Goal: Transaction & Acquisition: Obtain resource

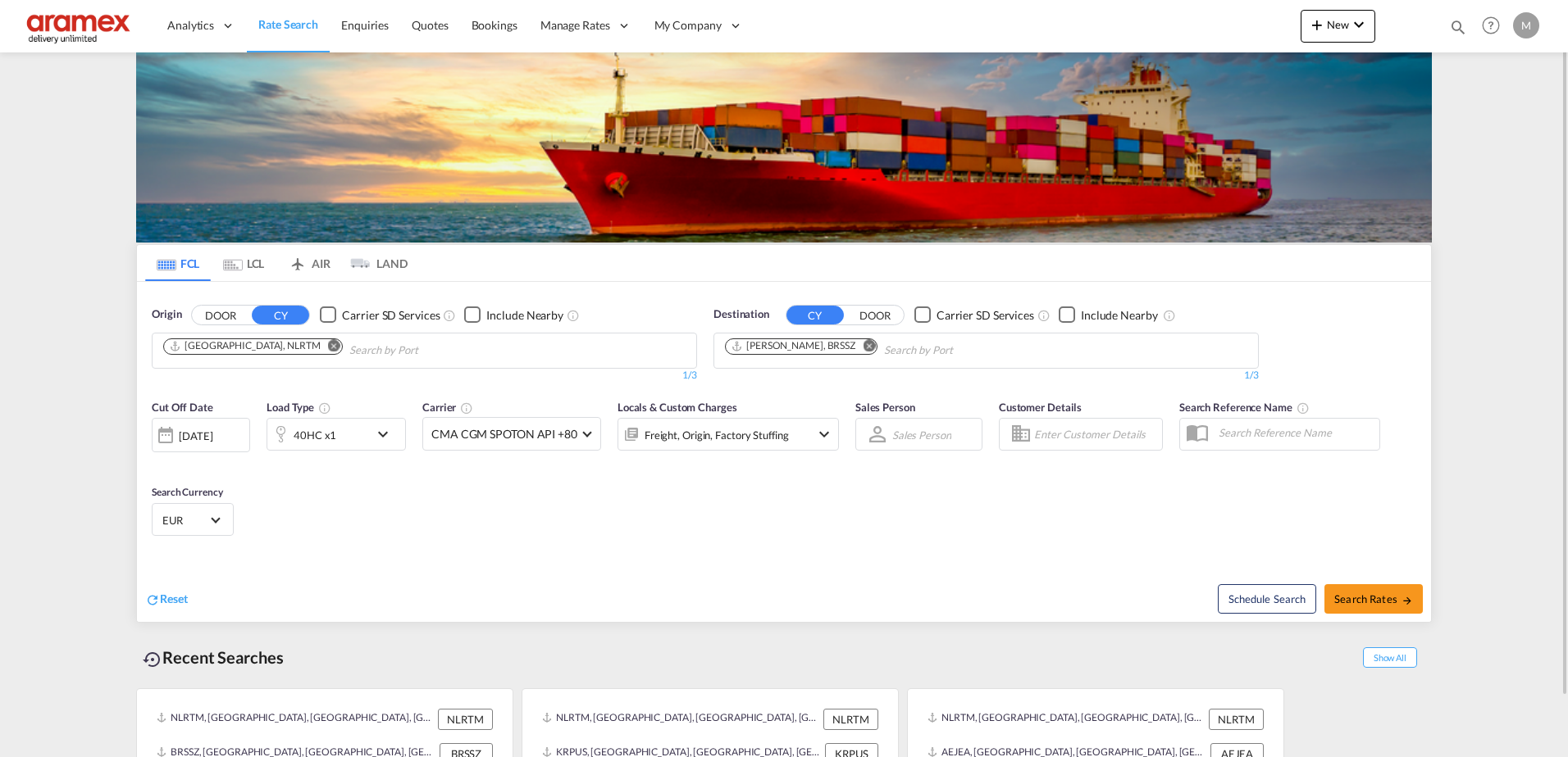
click at [385, 433] on md-icon "icon-chevron-down" at bounding box center [387, 434] width 28 height 20
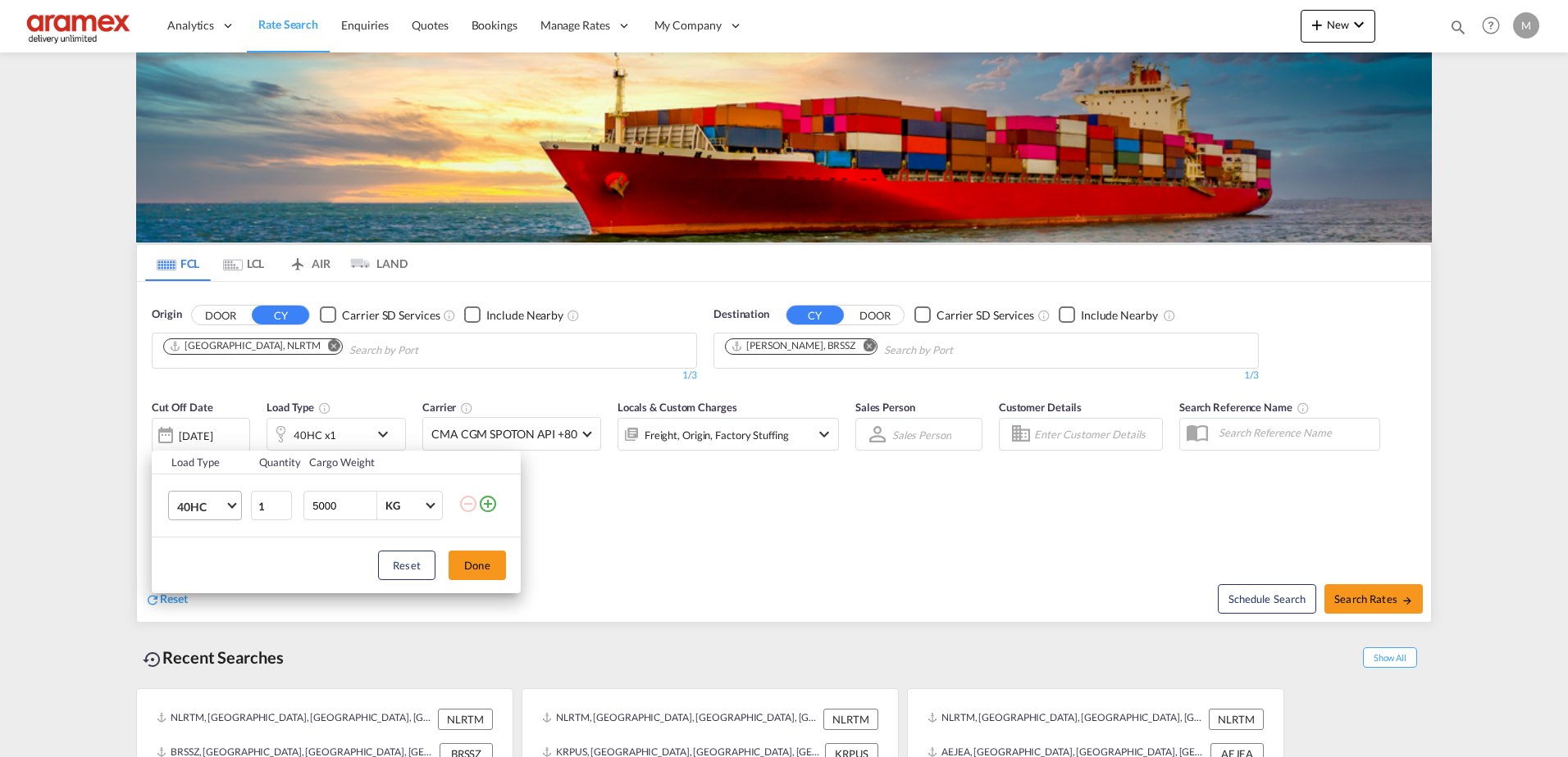
click at [221, 503] on span "40HC" at bounding box center [201, 507] width 47 height 17
click at [499, 527] on md-backdrop at bounding box center [784, 378] width 1568 height 757
click at [488, 507] on md-icon "icon-plus-circle-outline" at bounding box center [488, 504] width 20 height 20
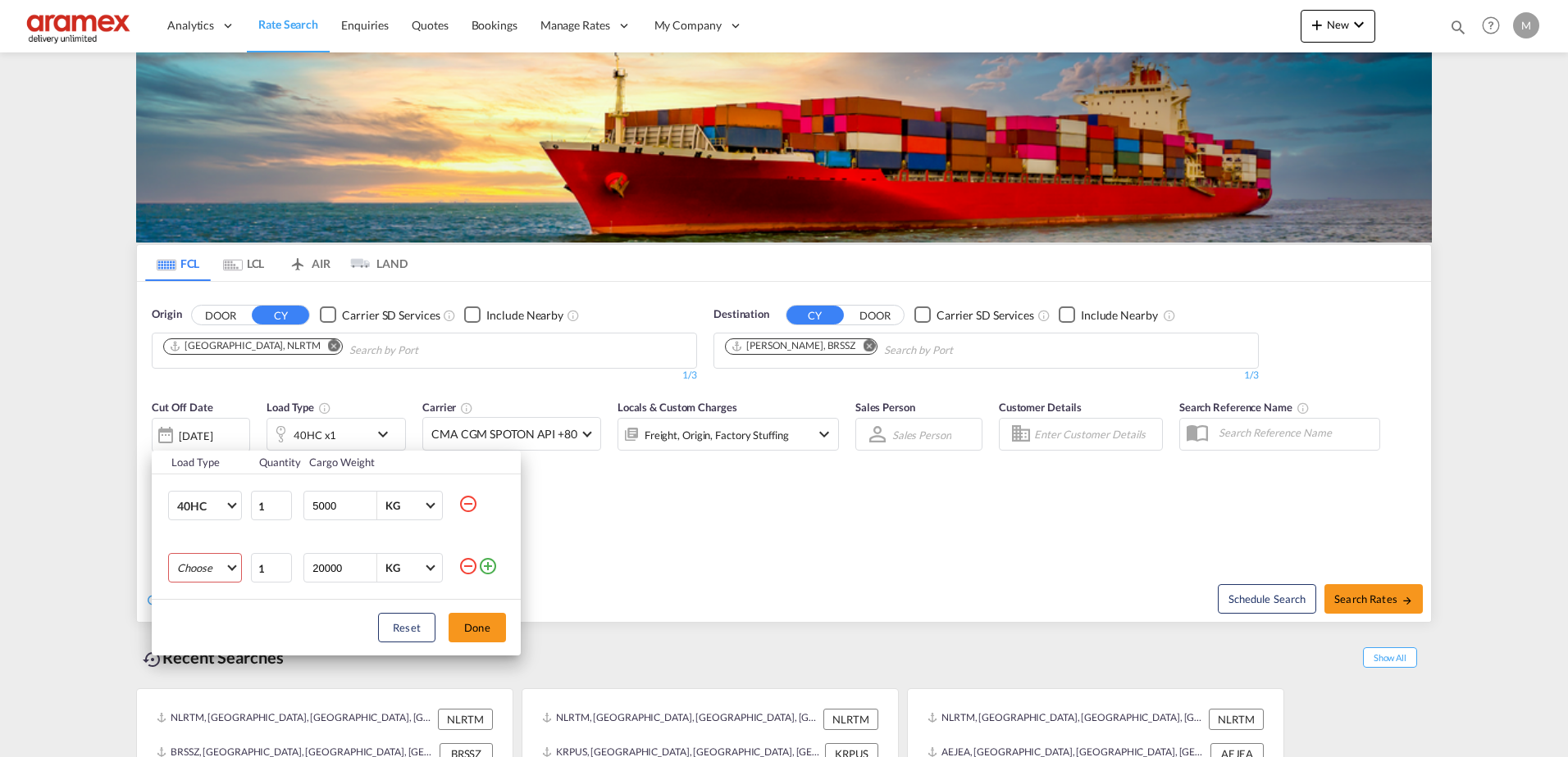
click at [221, 561] on md-select "Choose 20GP 40GP 40HC 45HC 20RE 40RE 40HR 20OT 40OT 20FR 40FR 40NR 20NR 45S 20T…" at bounding box center [205, 568] width 74 height 30
click at [224, 561] on md-option "20GP" at bounding box center [220, 560] width 111 height 39
click at [328, 566] on input "20000" at bounding box center [344, 568] width 66 height 28
type input "5000"
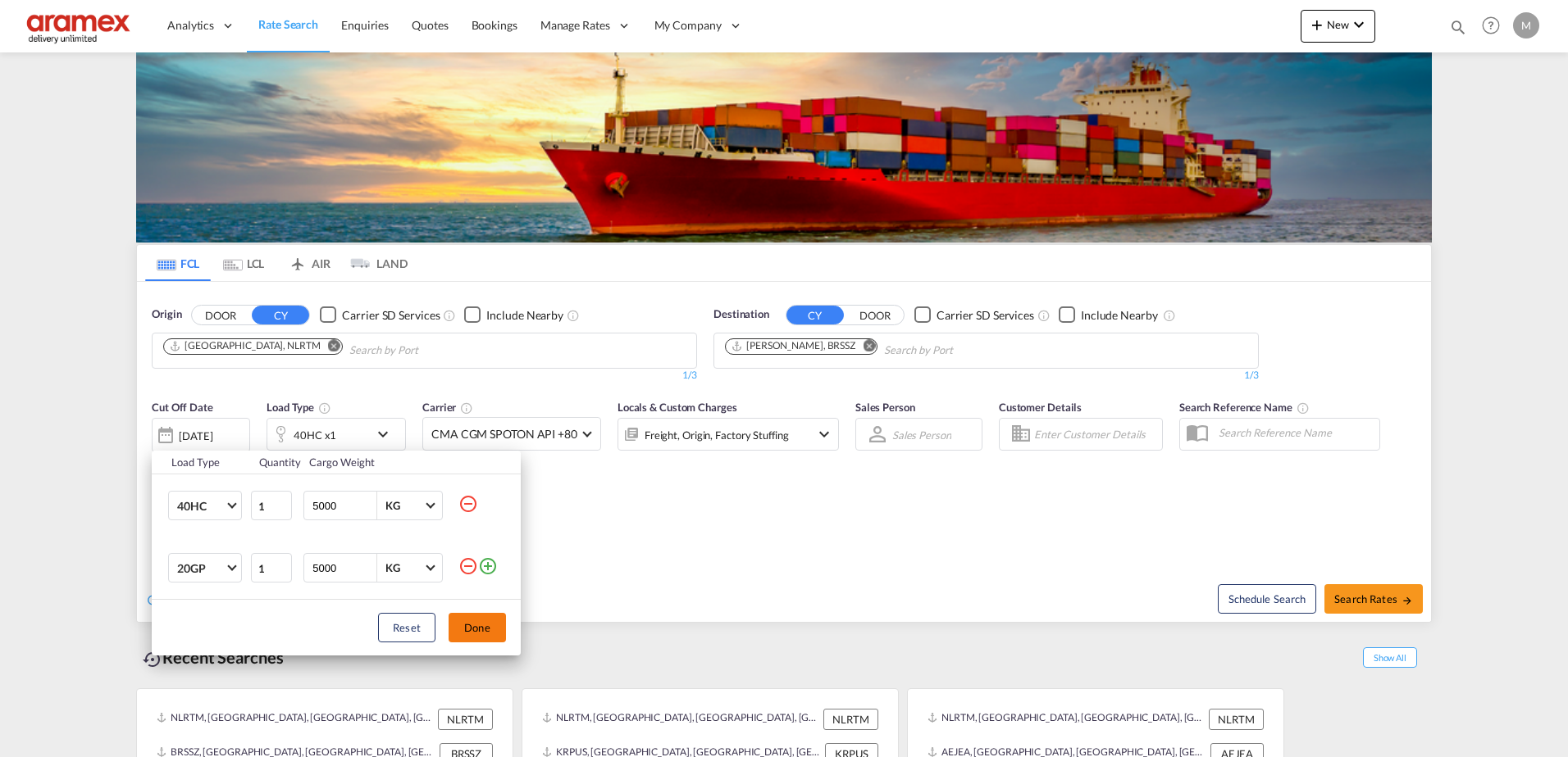
click at [490, 621] on button "Done" at bounding box center [477, 628] width 57 height 30
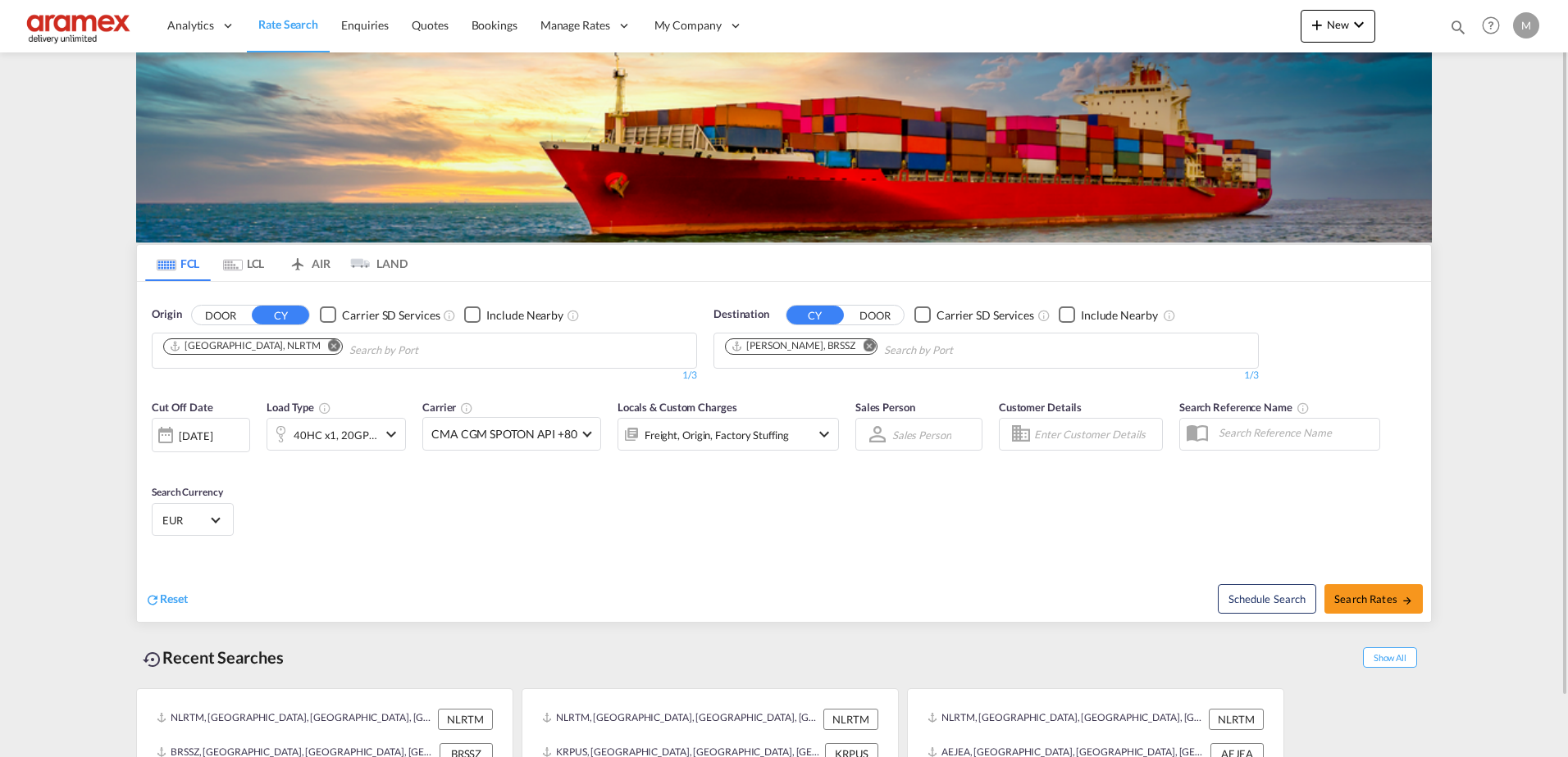
click at [765, 492] on div "Cut Off Date [DATE] [DATE] Load Type 40HC x1, 20GP x1 Carrier CMA CGM SPOTON AP…" at bounding box center [784, 471] width 1294 height 159
click at [863, 345] on md-icon "Remove" at bounding box center [869, 346] width 12 height 12
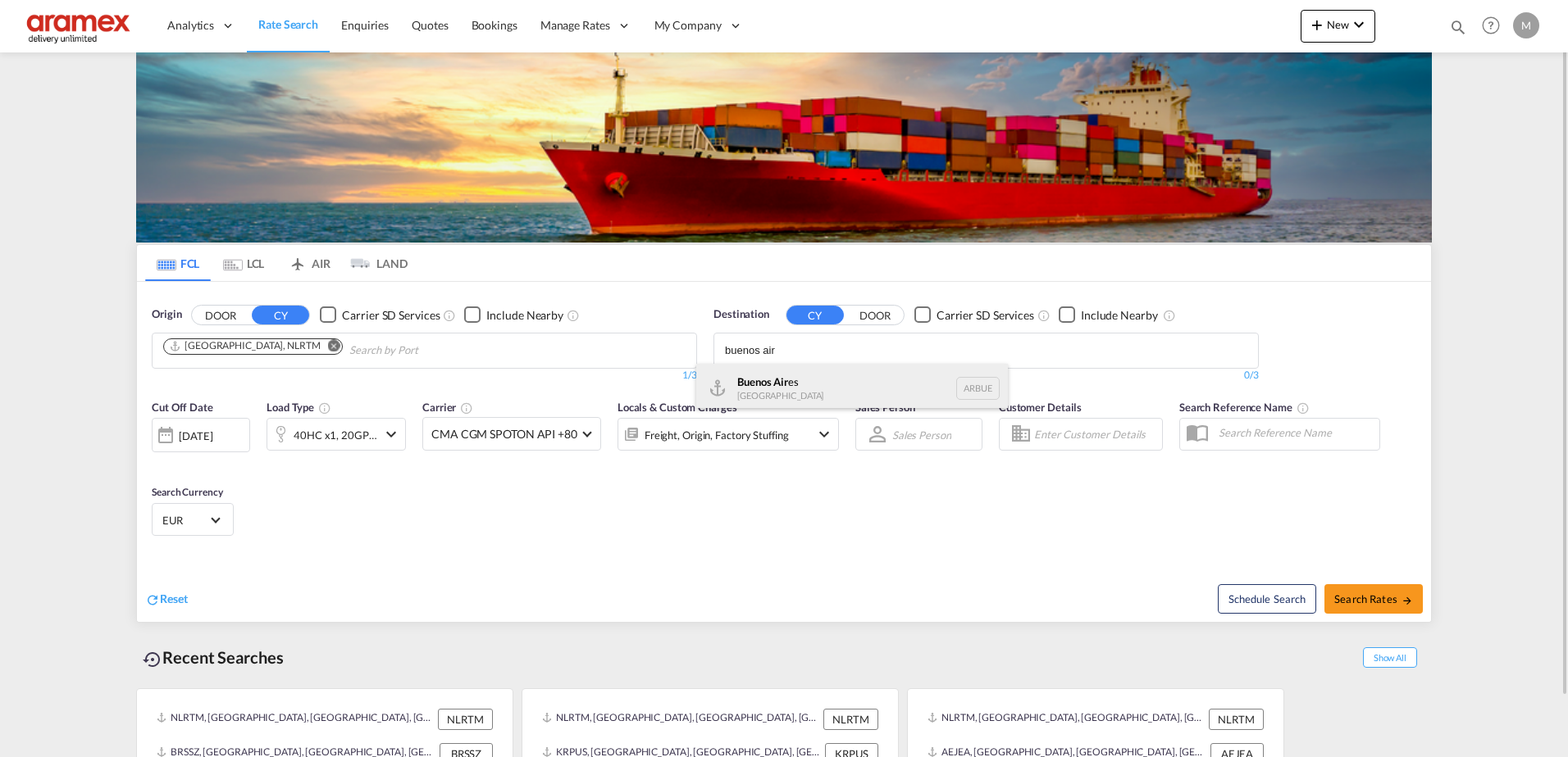
type input "buenos air"
click at [811, 379] on div "Buenos Air es [GEOGRAPHIC_DATA] [GEOGRAPHIC_DATA]" at bounding box center [852, 389] width 311 height 49
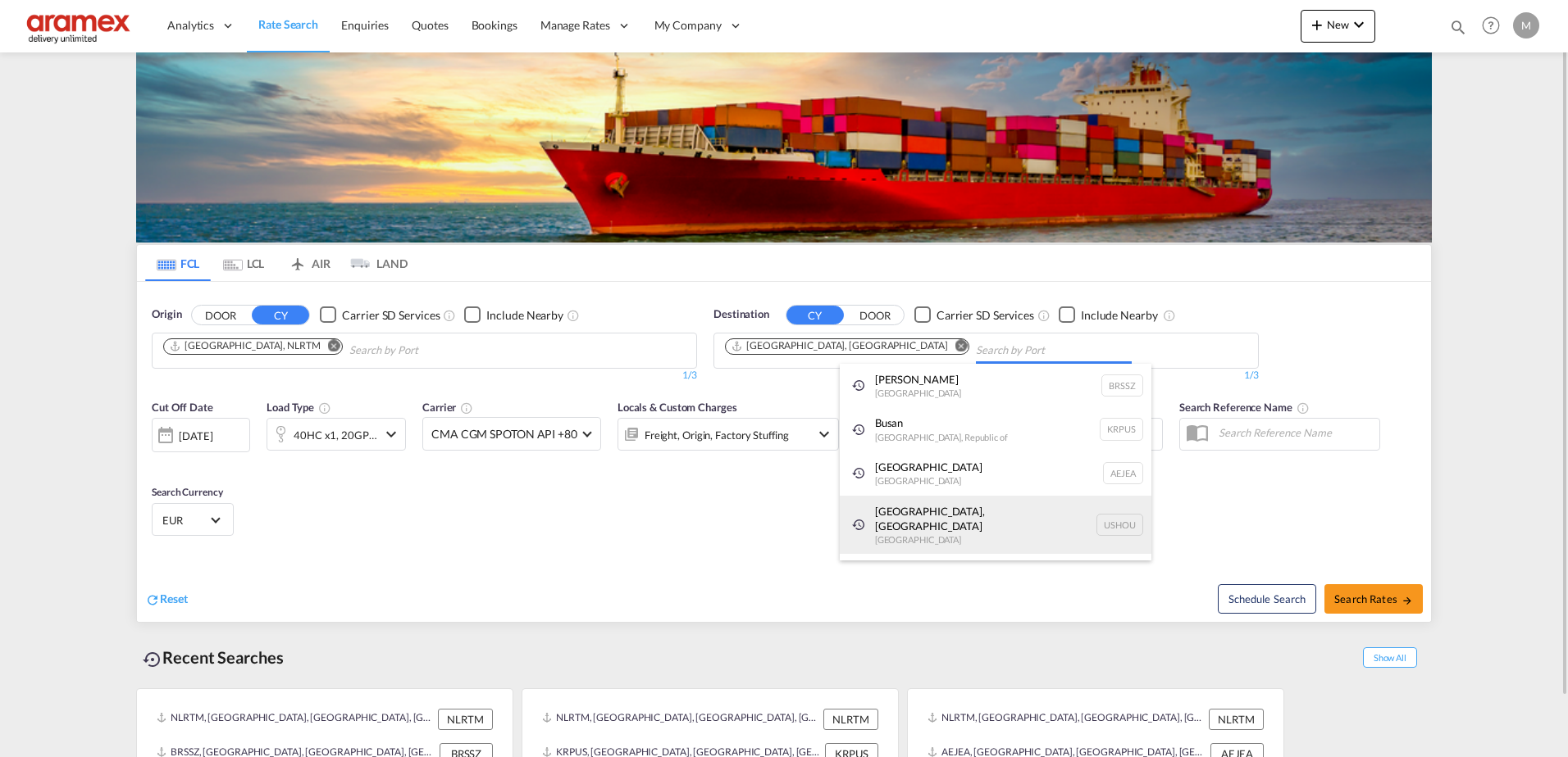
drag, startPoint x: 882, startPoint y: 535, endPoint x: 537, endPoint y: 527, distance: 345.1
click at [524, 519] on body "Analytics Reports Dashboard Rate Search Enquiries Quotes Bookings" at bounding box center [784, 378] width 1568 height 757
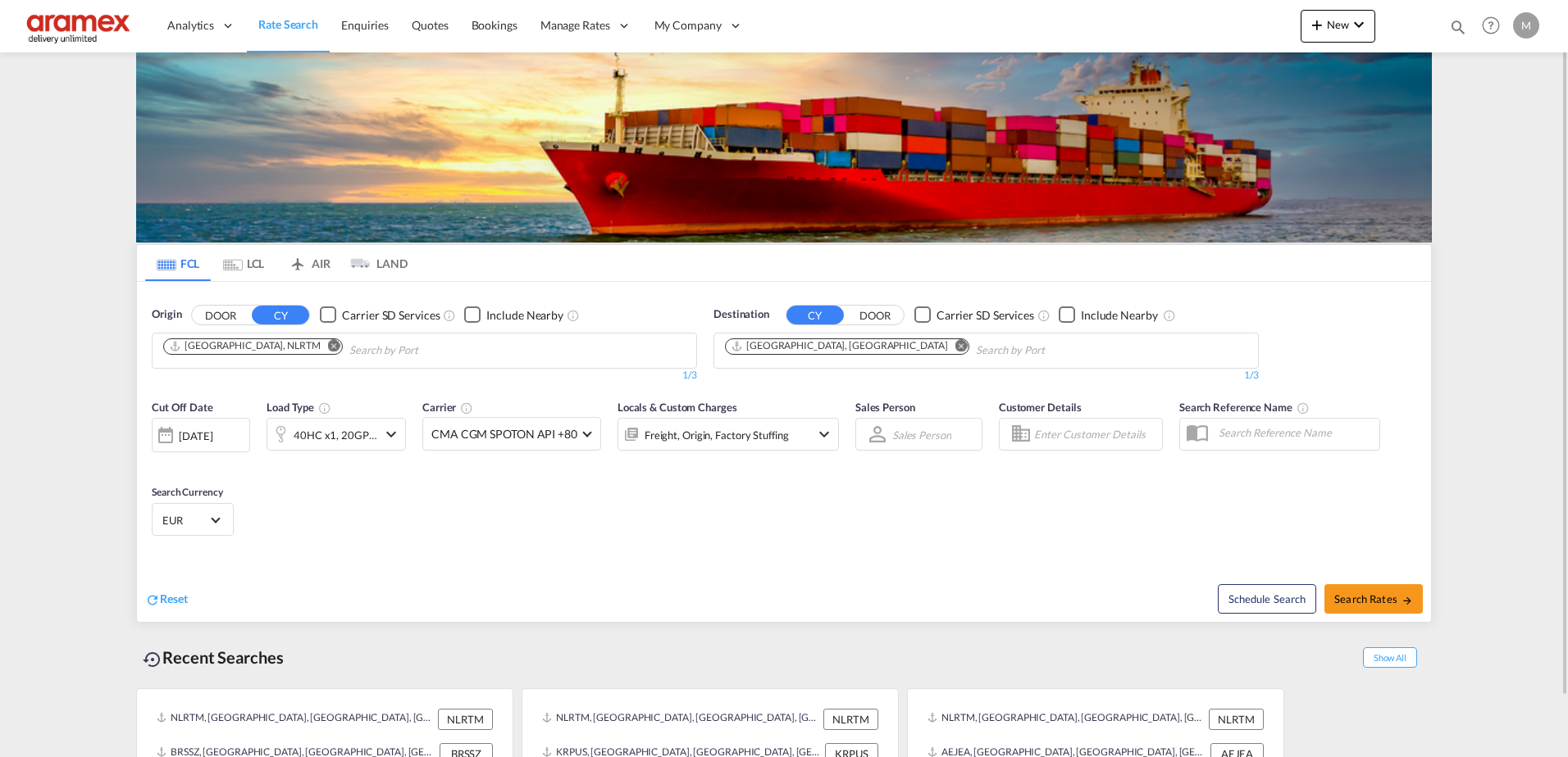
click at [555, 541] on div "Cut Off Date [DATE] [DATE] Load Type 40HC x1, 20GP x1 Carrier CMA CGM SPOTON AP…" at bounding box center [784, 471] width 1294 height 159
click at [1371, 600] on span "Search Rates" at bounding box center [1374, 599] width 79 height 13
type input "NLRTM to [GEOGRAPHIC_DATA] / [DATE]"
